Goal: Information Seeking & Learning: Check status

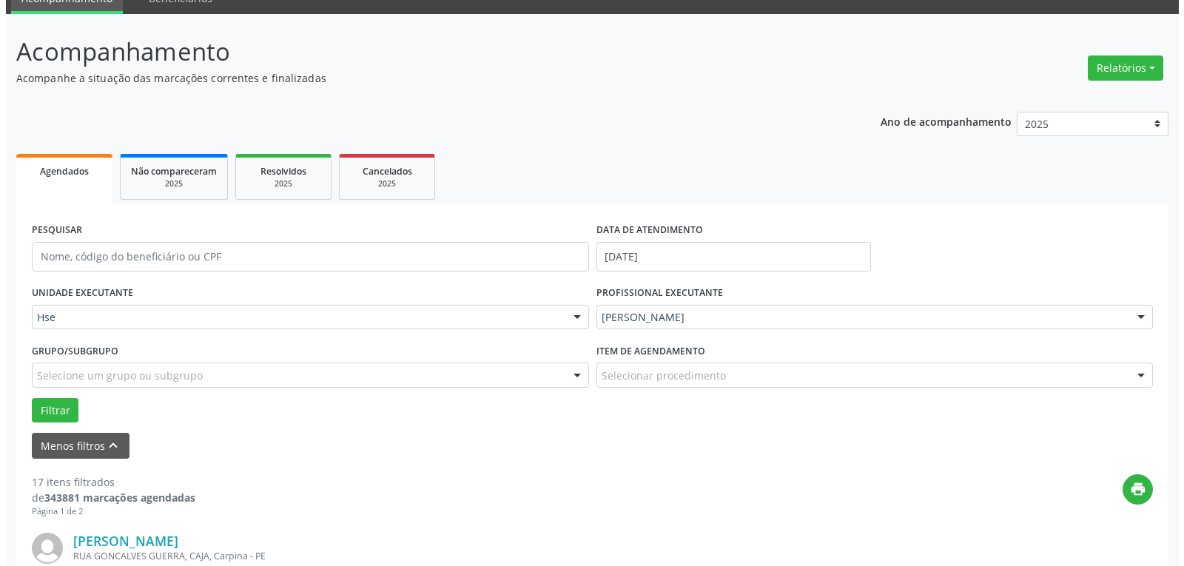
scroll to position [61, 0]
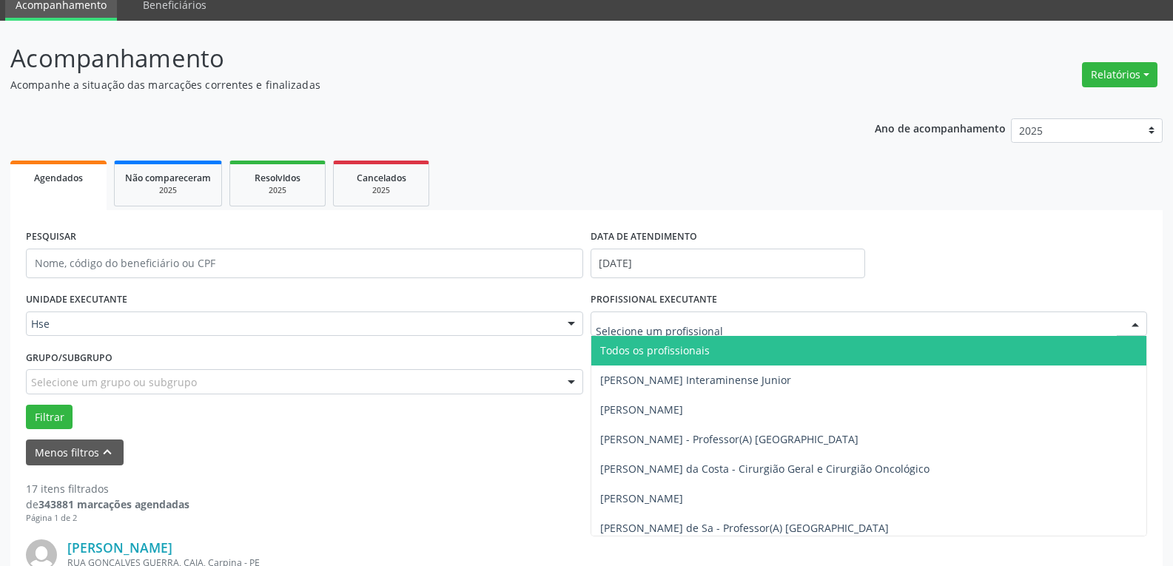
click at [764, 352] on span "Todos os profissionais" at bounding box center [869, 351] width 556 height 30
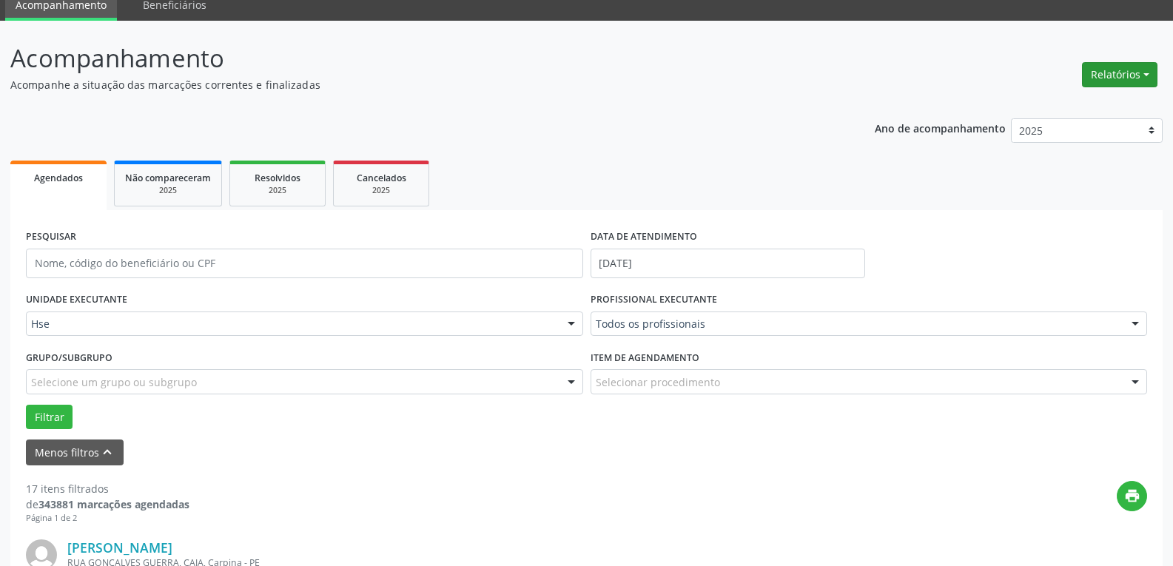
click at [1090, 73] on button "Relatórios" at bounding box center [1119, 74] width 75 height 25
click at [1052, 104] on link "Agendamentos" at bounding box center [1078, 106] width 159 height 21
select select "9"
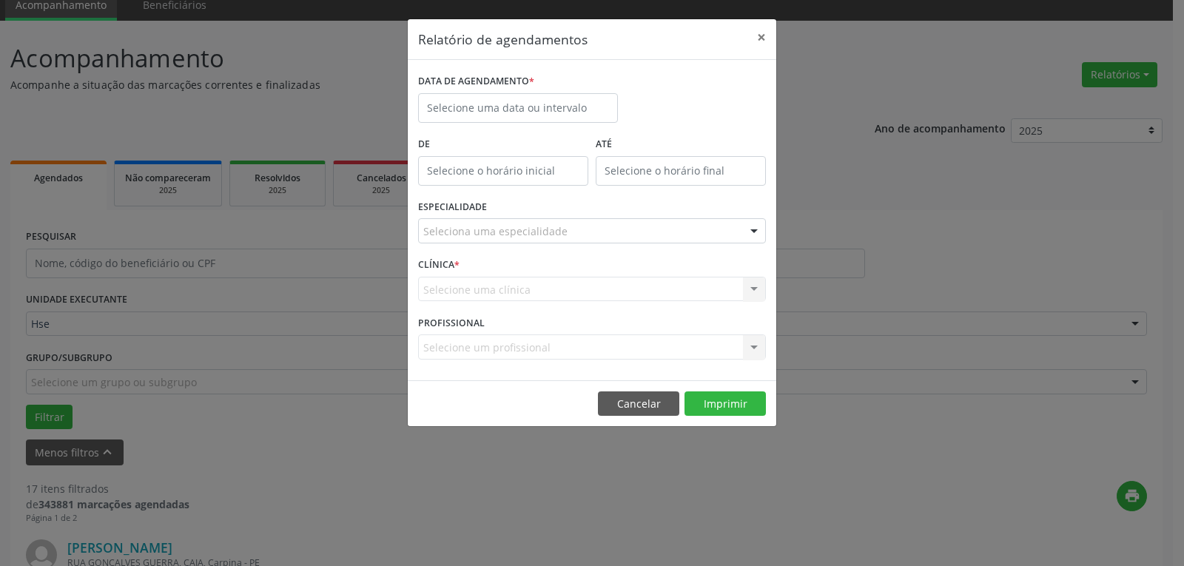
click at [554, 92] on div "DATA DE AGENDAMENTO *" at bounding box center [518, 96] width 200 height 53
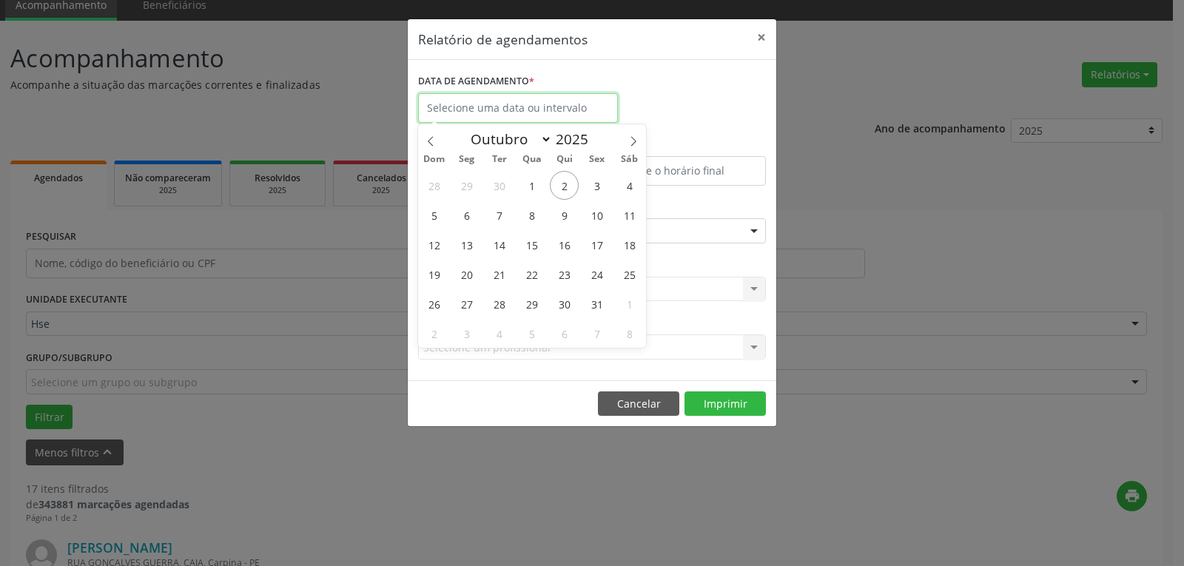
click at [554, 97] on input "text" at bounding box center [518, 108] width 200 height 30
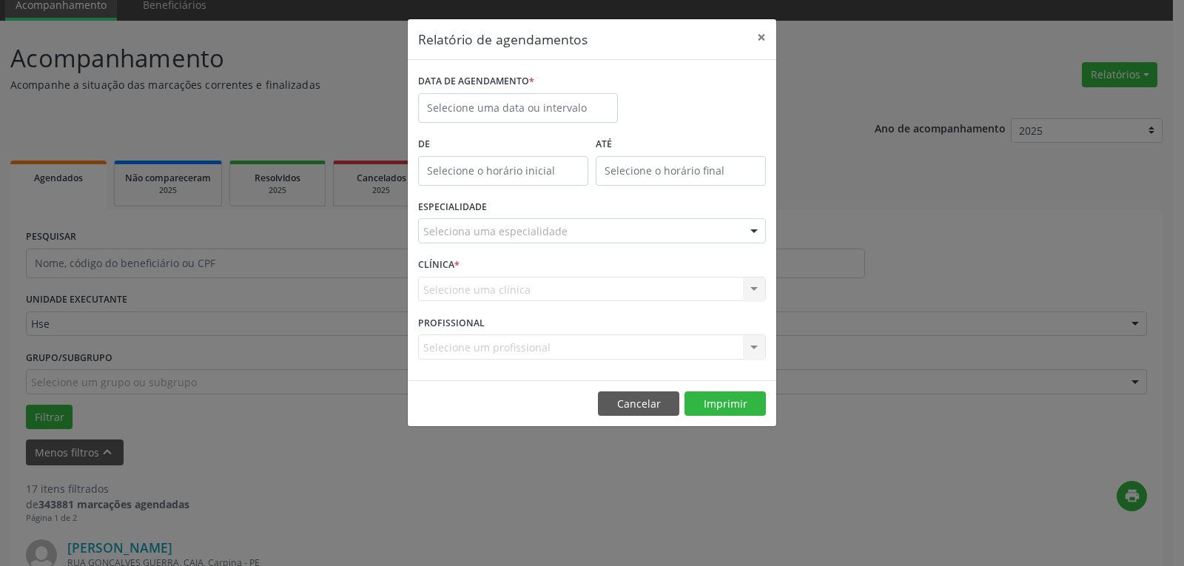
click at [893, 84] on div "Relatório de agendamentos × DATA DE AGENDAMENTO * De ATÉ ESPECIALIDADE Selecion…" at bounding box center [592, 283] width 1184 height 566
